Goal: Task Accomplishment & Management: Complete application form

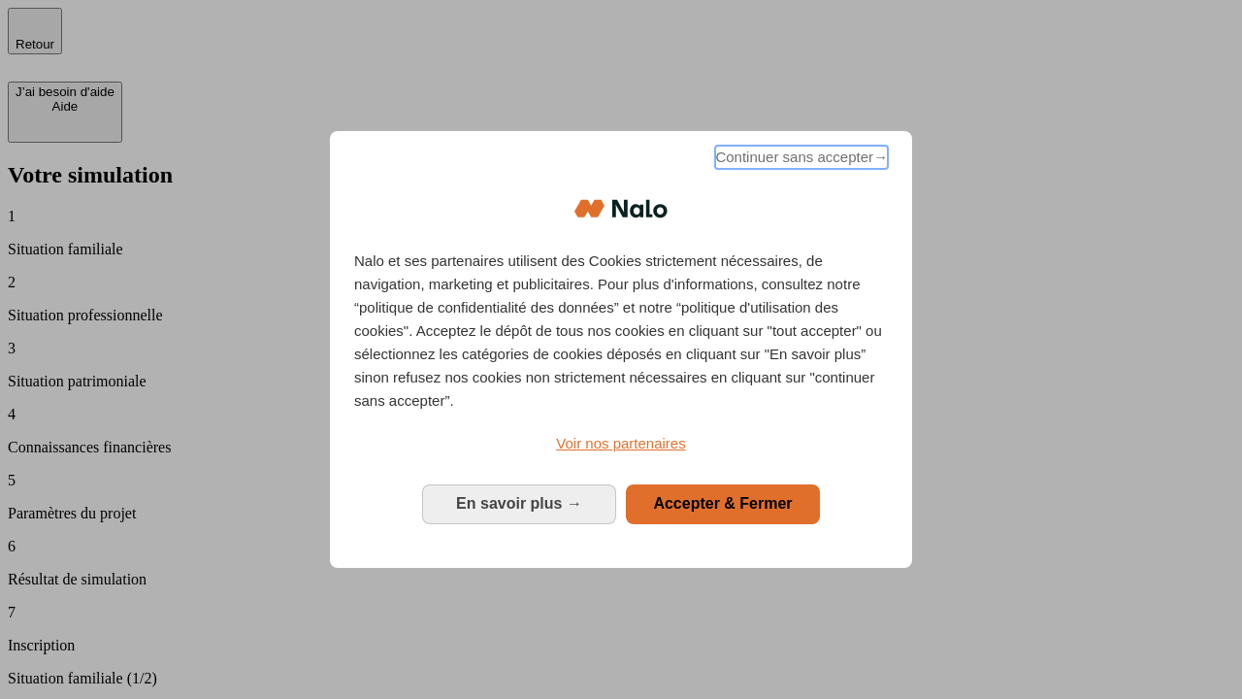
click at [799, 160] on span "Continuer sans accepter →" at bounding box center [801, 157] width 173 height 23
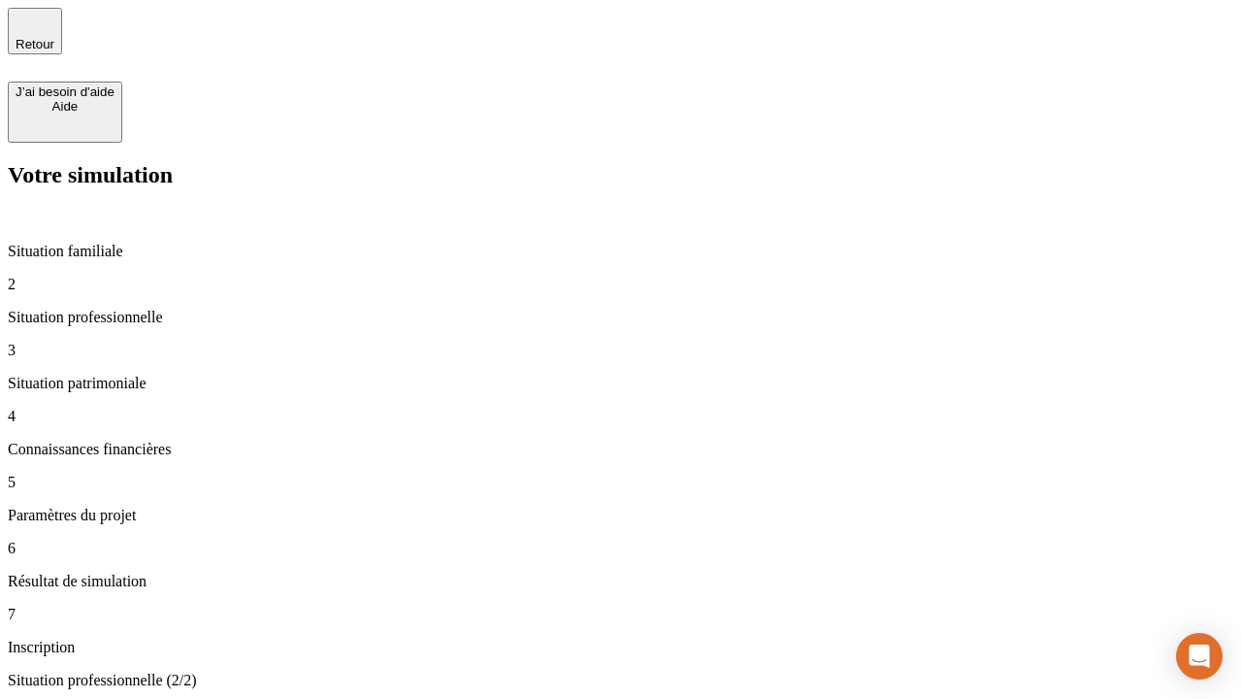
type input "30 000"
type input "1 000"
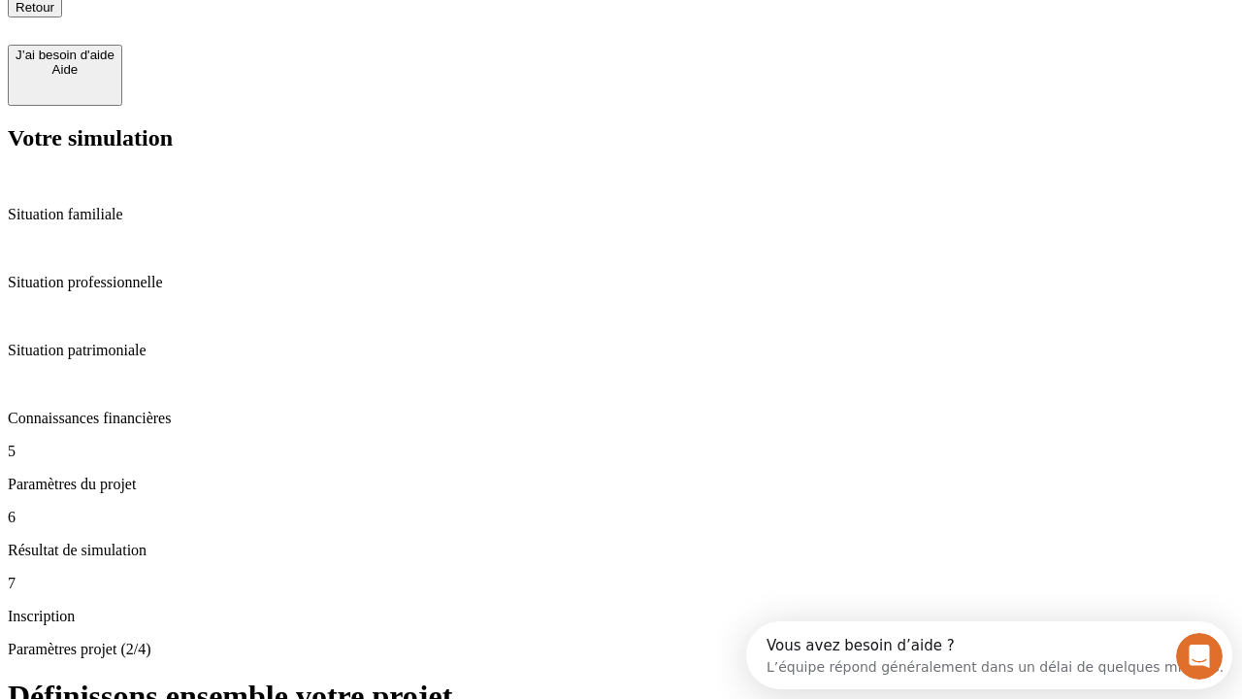
type input "65"
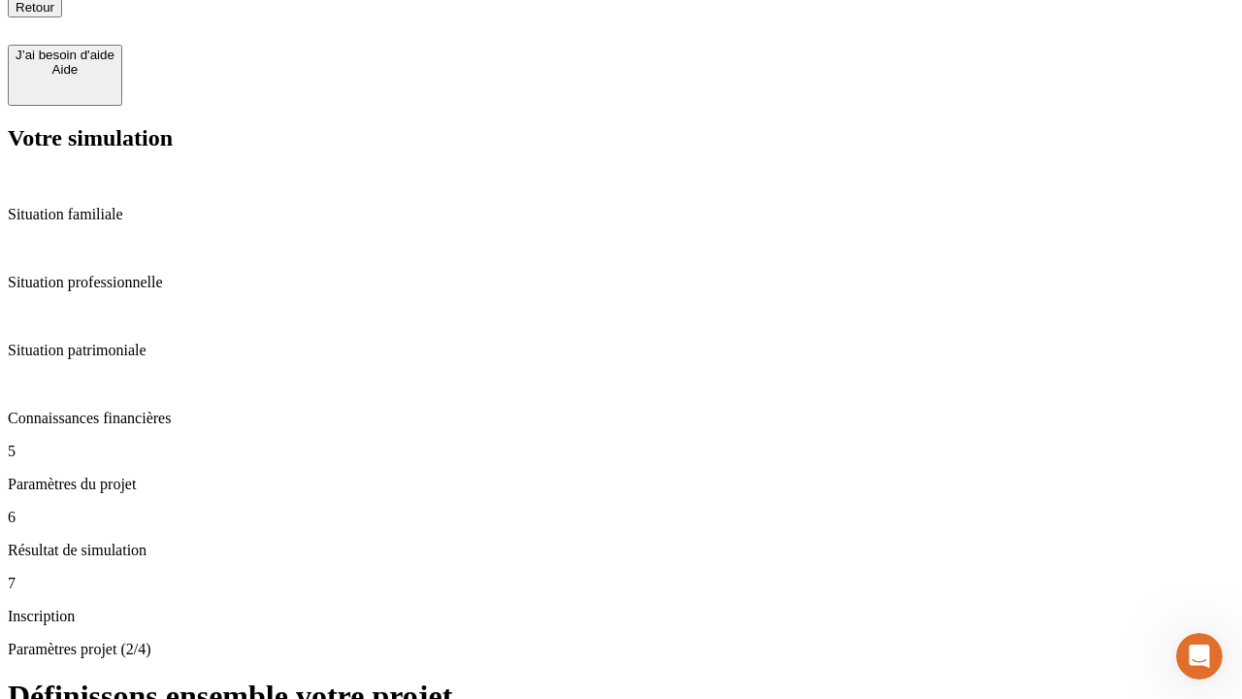
type input "5 000"
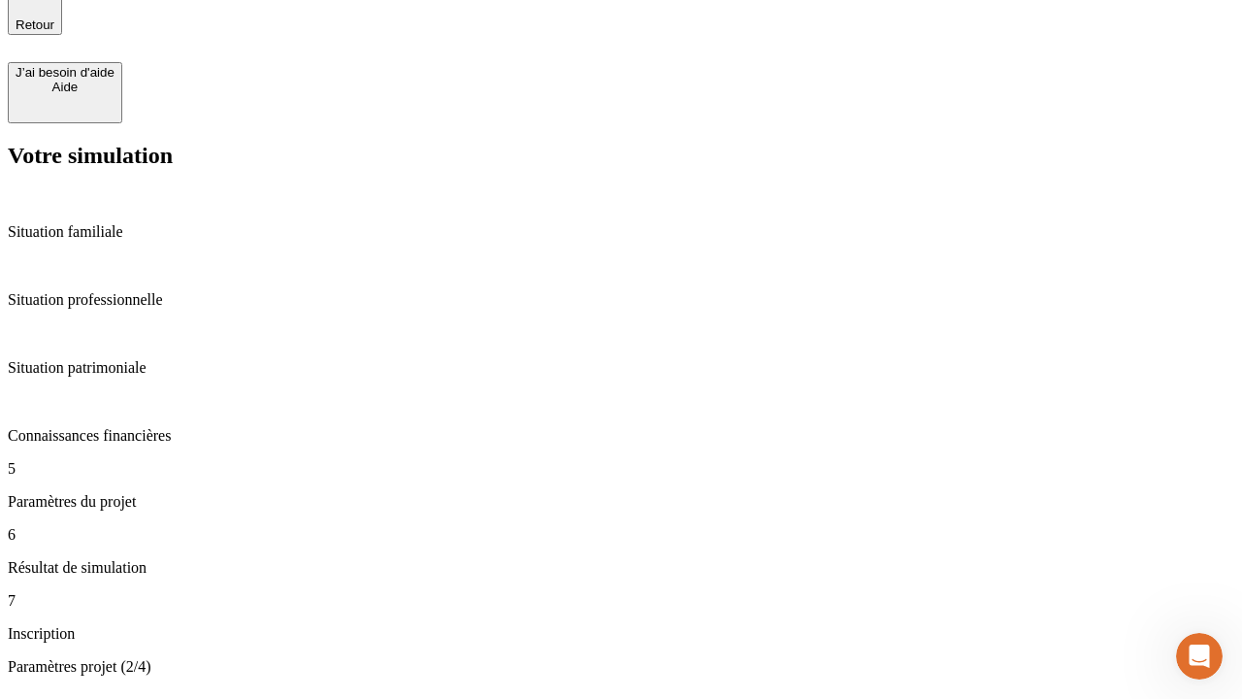
type input "640"
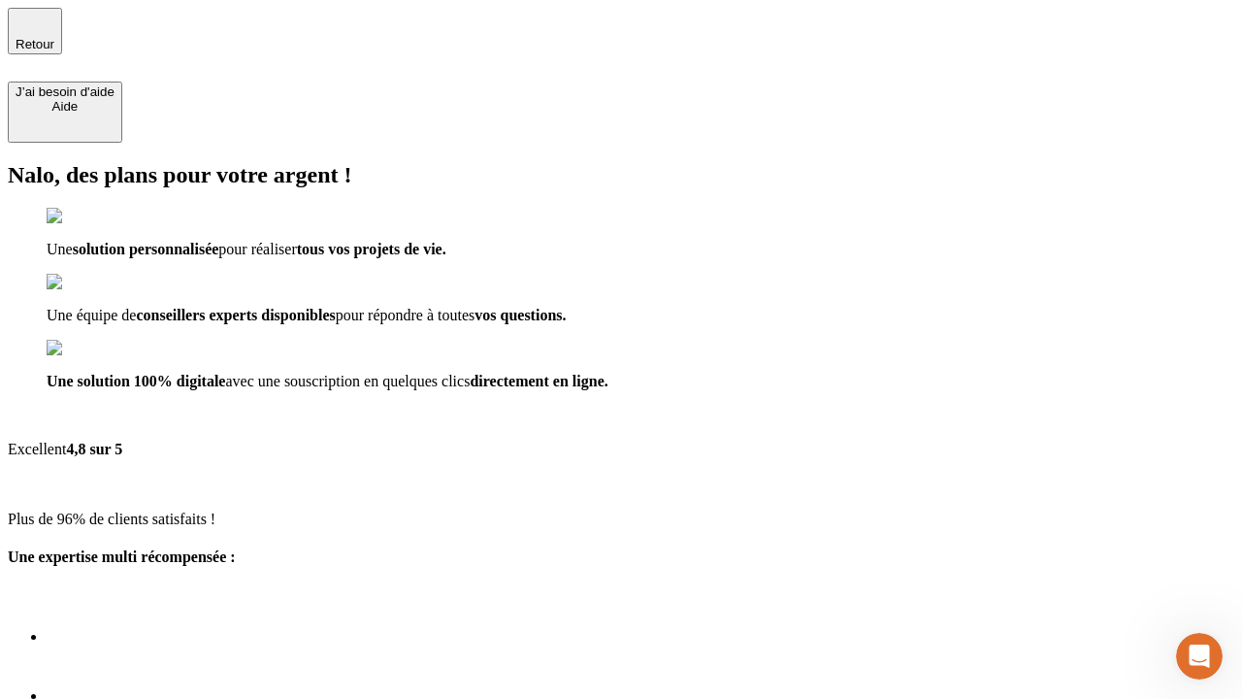
type input "[EMAIL_ADDRESS][DOMAIN_NAME]"
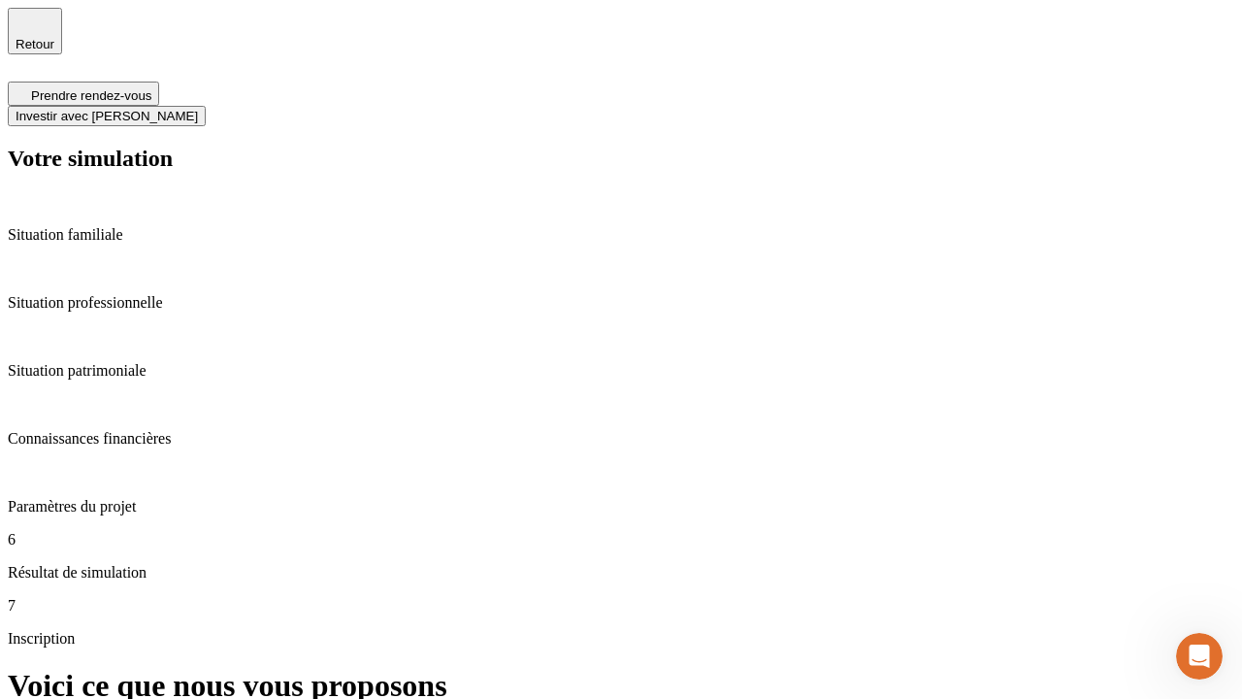
click at [198, 109] on span "Investir avec [PERSON_NAME]" at bounding box center [107, 116] width 182 height 15
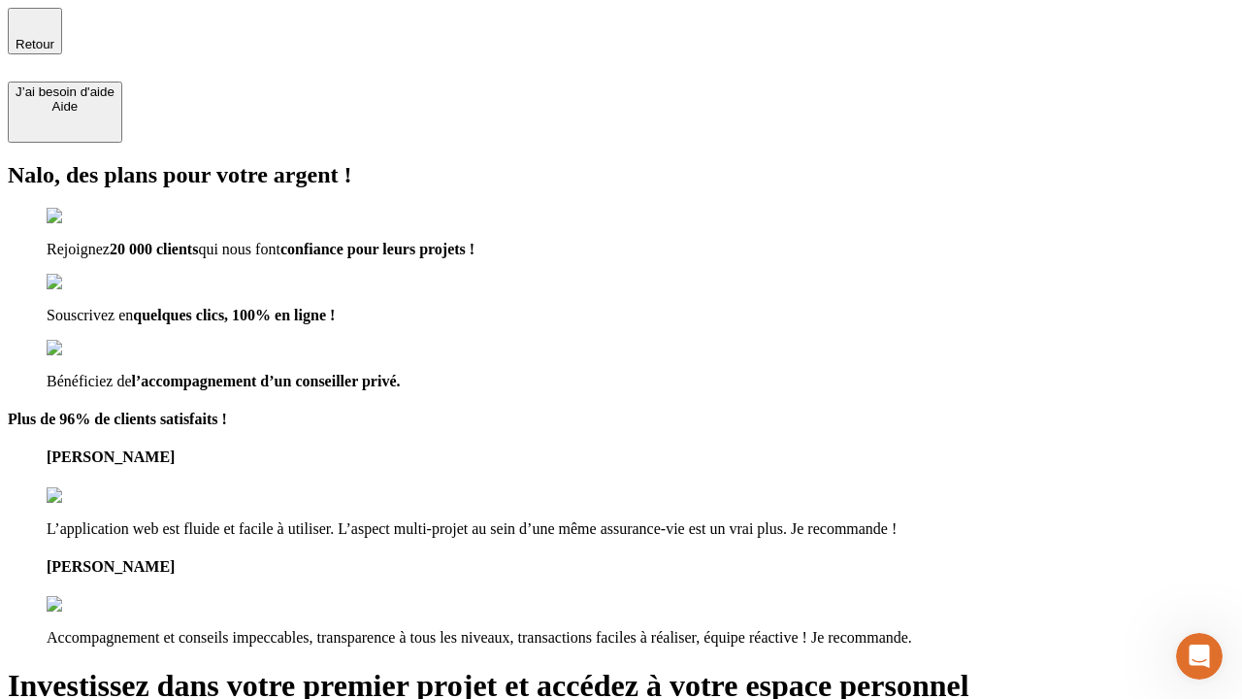
type input "[PERSON_NAME][EMAIL_ADDRESS][DOMAIN_NAME]"
